Goal: Task Accomplishment & Management: Manage account settings

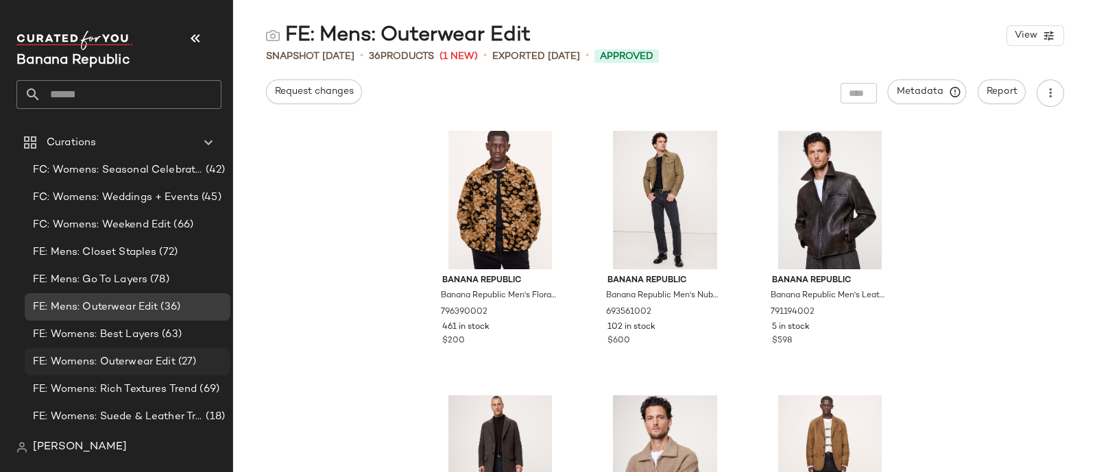
click at [137, 361] on span "FE: Womens: Outerwear Edit" at bounding box center [104, 362] width 143 height 16
click at [119, 366] on span "FE: Womens: Outerwear Edit" at bounding box center [104, 362] width 143 height 16
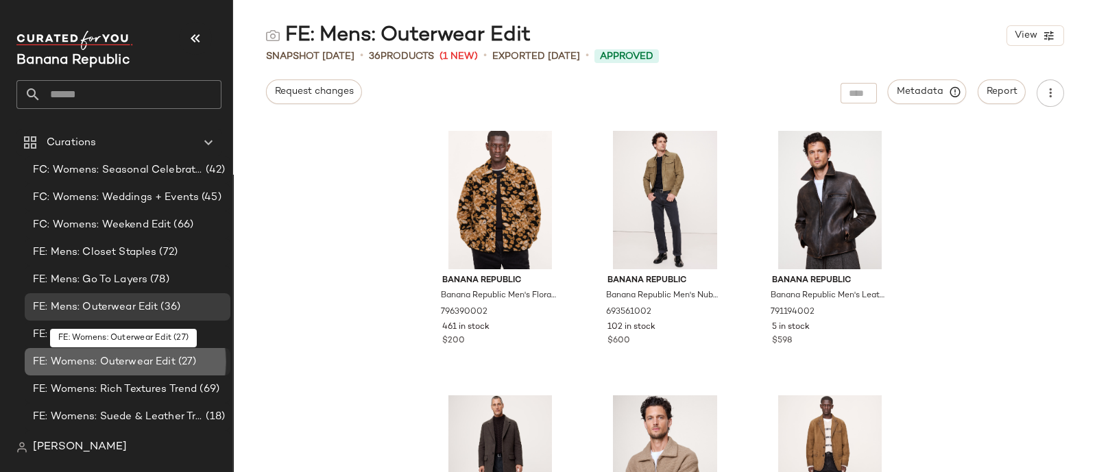
click at [119, 366] on span "FE: Womens: Outerwear Edit" at bounding box center [104, 362] width 143 height 16
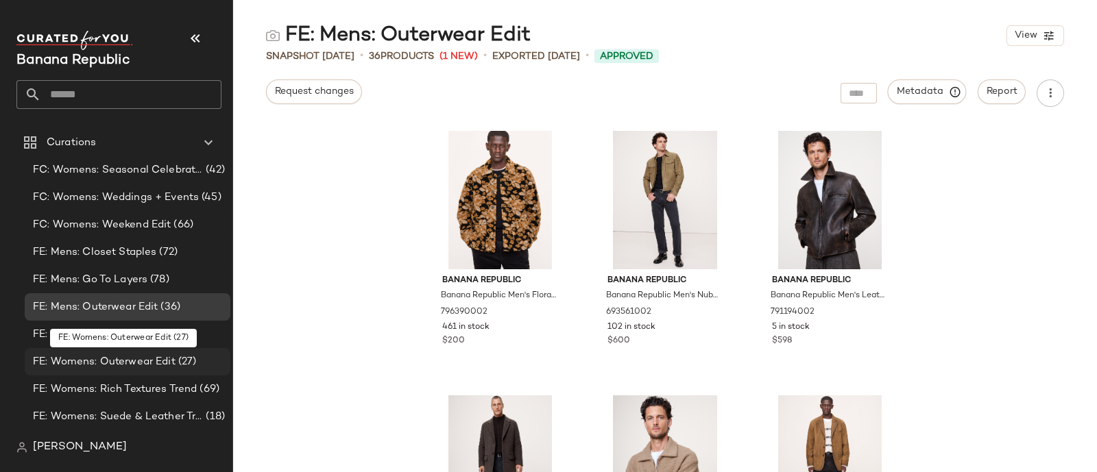
click at [45, 349] on div "FE: Womens: Outerwear Edit (27)" at bounding box center [128, 361] width 206 height 27
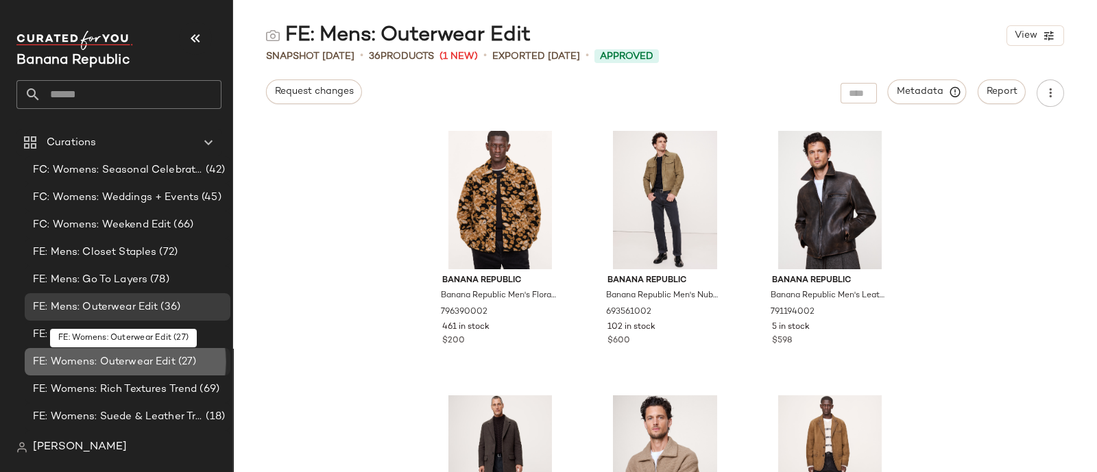
click at [147, 365] on span "FE: Womens: Outerwear Edit" at bounding box center [104, 362] width 143 height 16
drag, startPoint x: 147, startPoint y: 365, endPoint x: 156, endPoint y: 367, distance: 8.7
click at [156, 367] on span "FE: Womens: Outerwear Edit" at bounding box center [104, 362] width 143 height 16
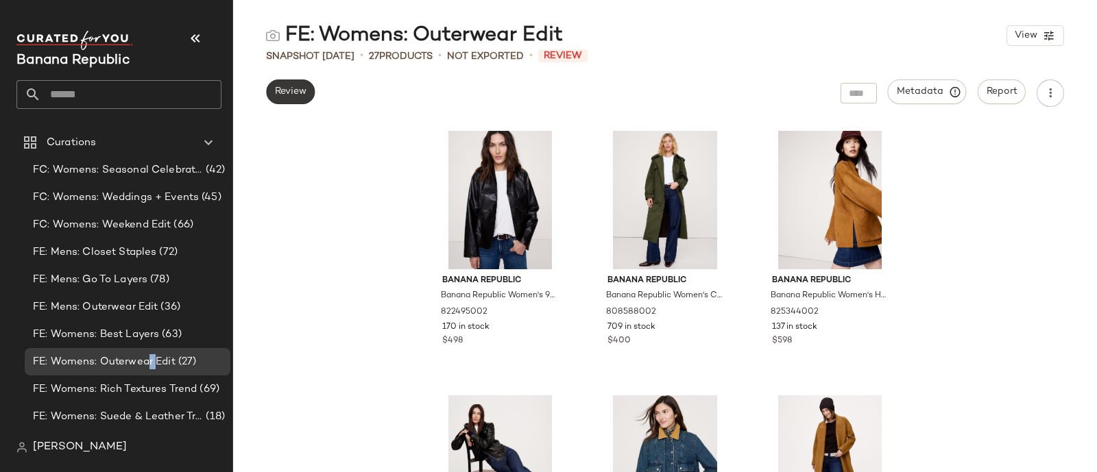
click at [287, 87] on span "Review" at bounding box center [290, 91] width 32 height 11
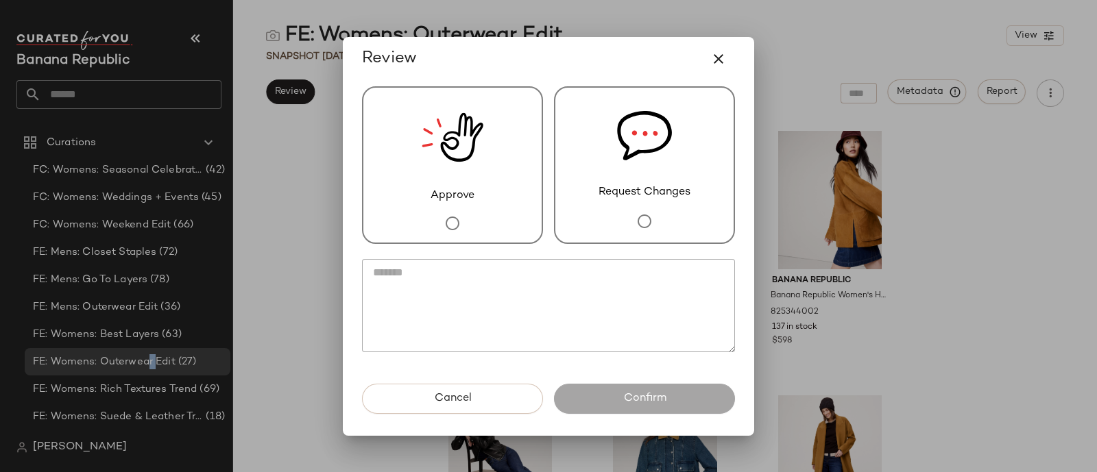
click at [429, 173] on img at bounding box center [453, 138] width 62 height 100
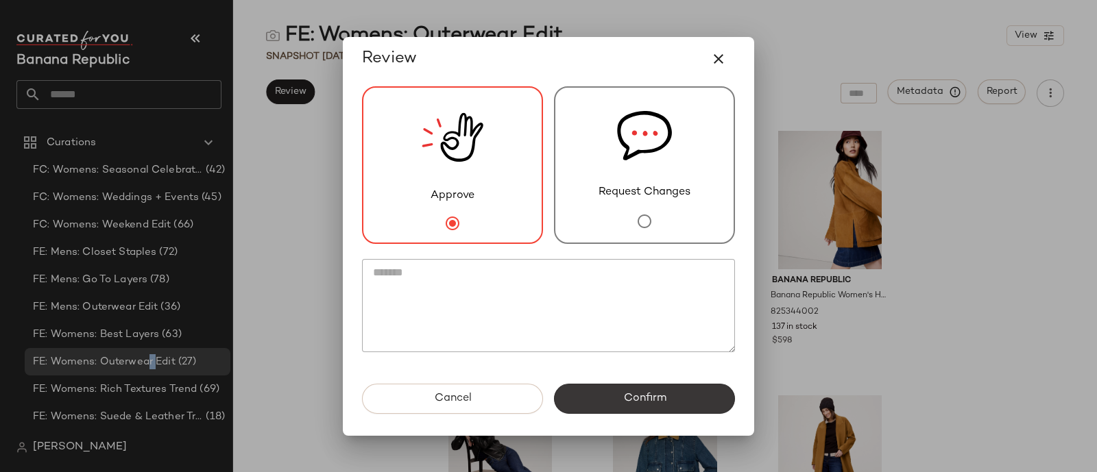
click at [629, 394] on span "Confirm" at bounding box center [643, 398] width 43 height 13
